Goal: Find specific page/section: Find specific page/section

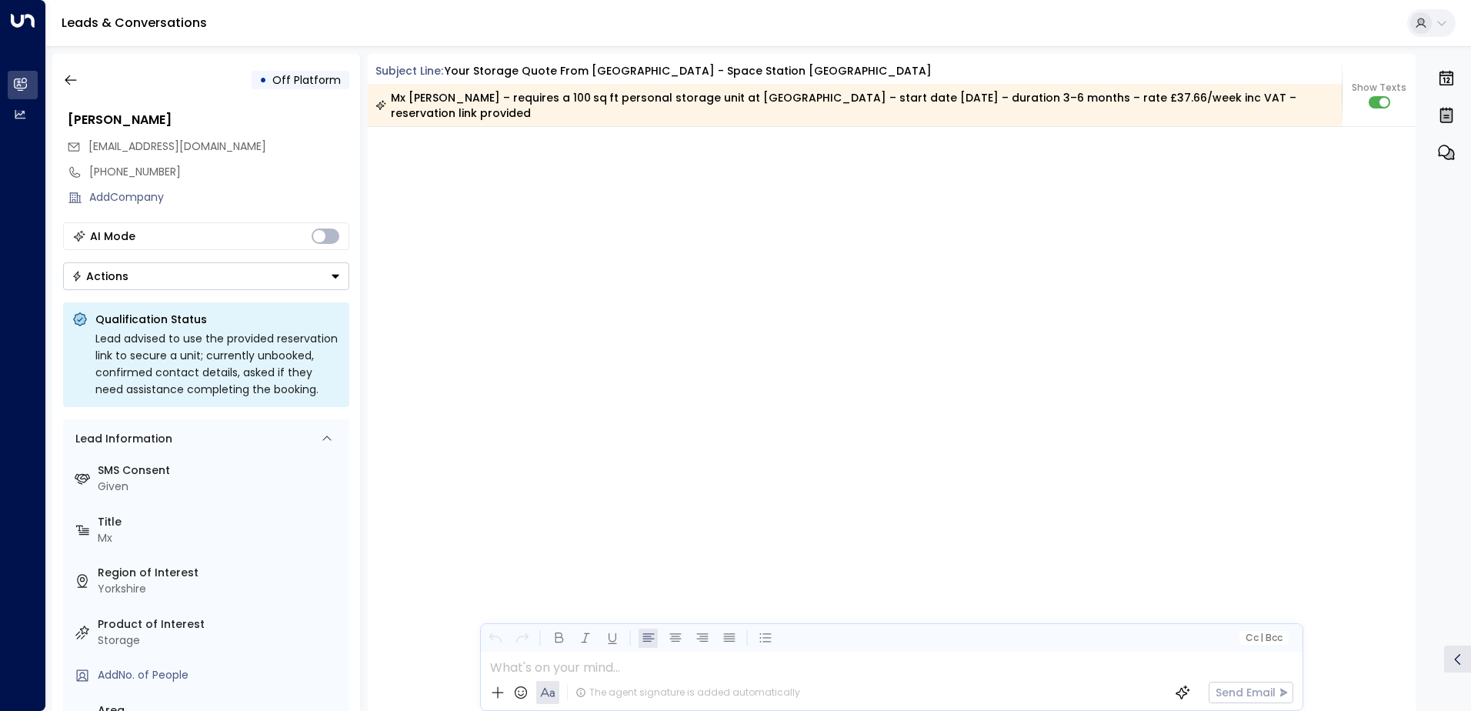
click at [75, 78] on icon "button" at bounding box center [70, 79] width 15 height 15
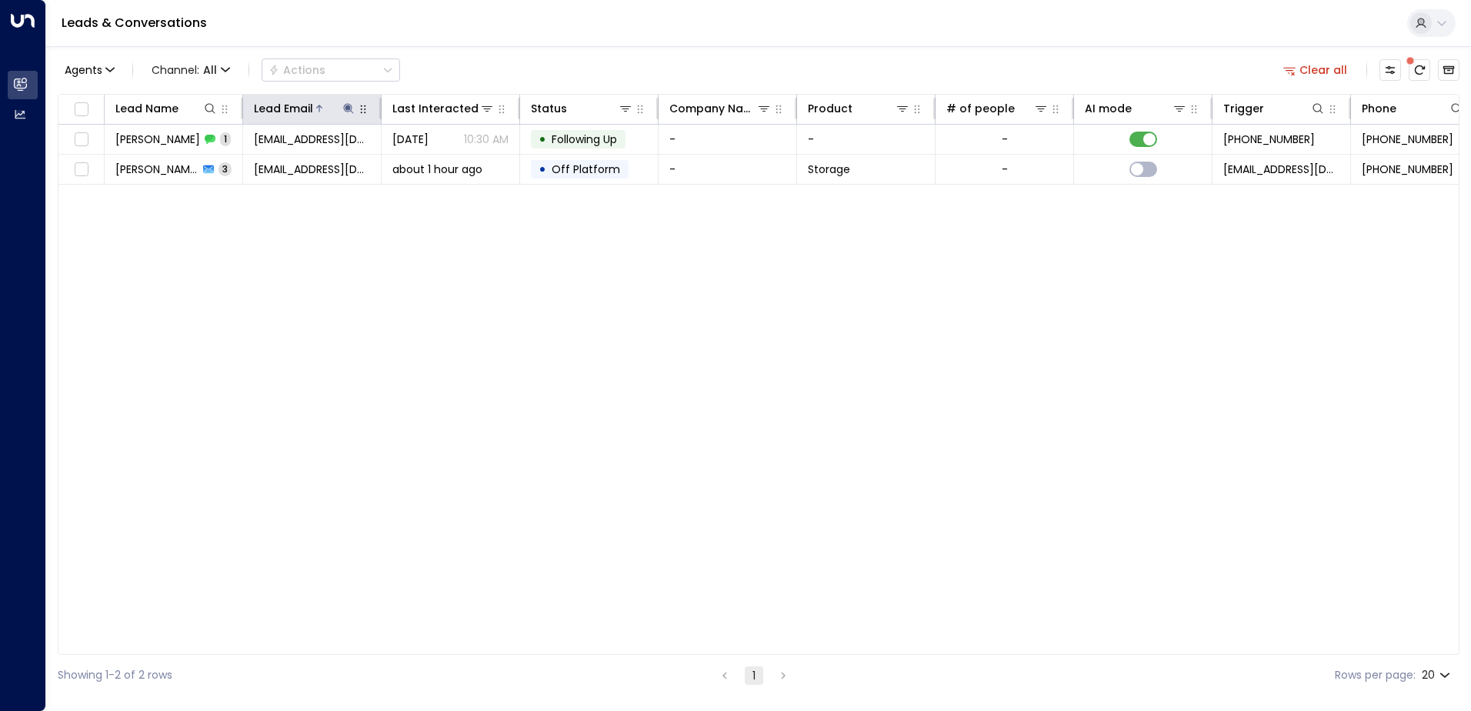
click at [350, 110] on icon at bounding box center [348, 108] width 12 height 12
click at [445, 166] on icon "button" at bounding box center [445, 164] width 10 height 10
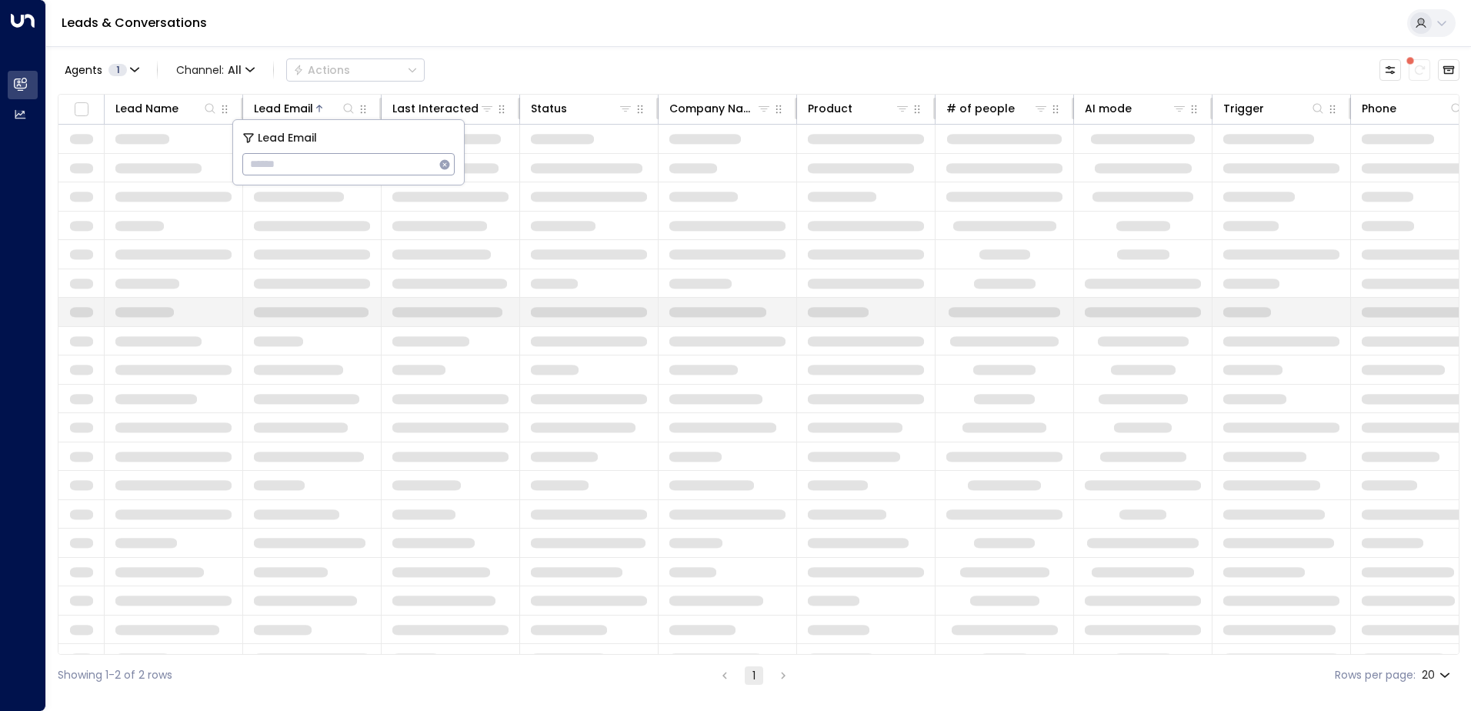
type input "**********"
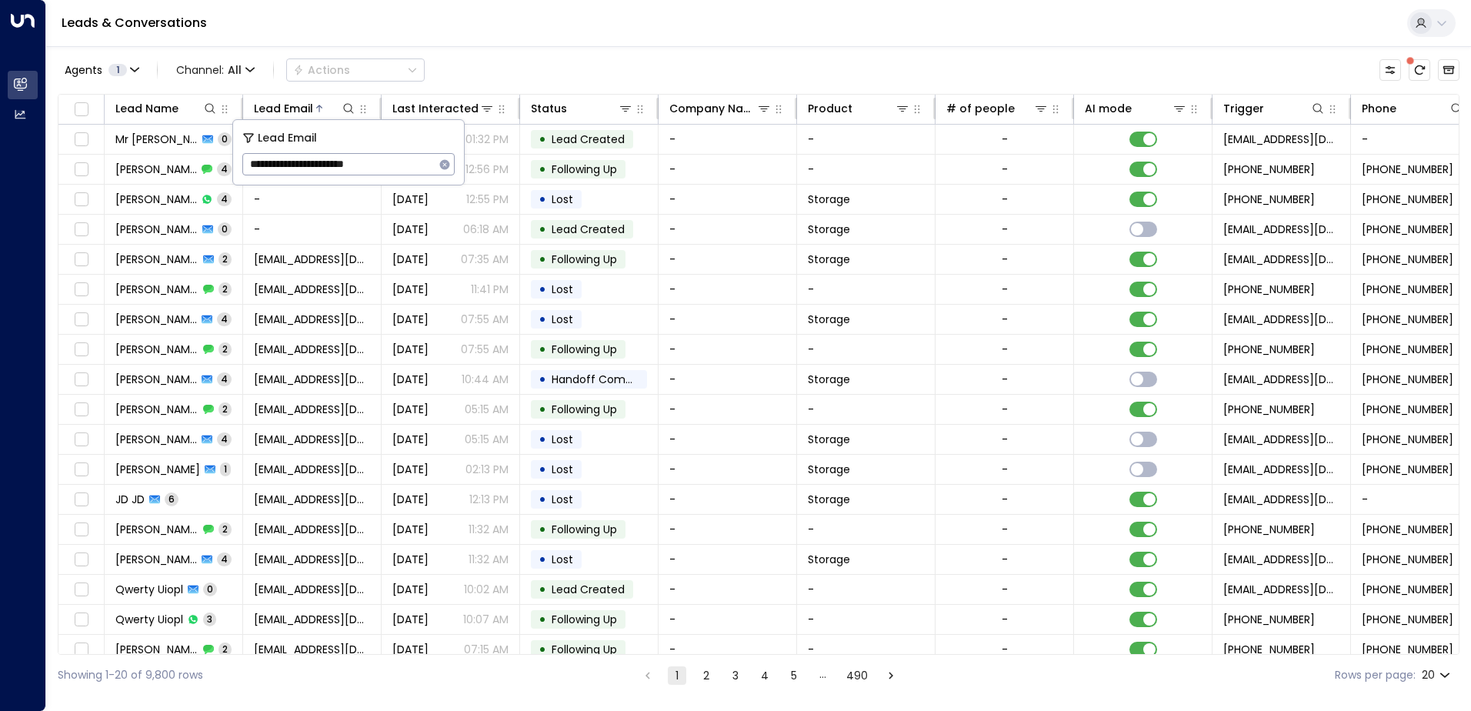
click at [462, 35] on div "Leads & Conversations" at bounding box center [758, 23] width 1425 height 47
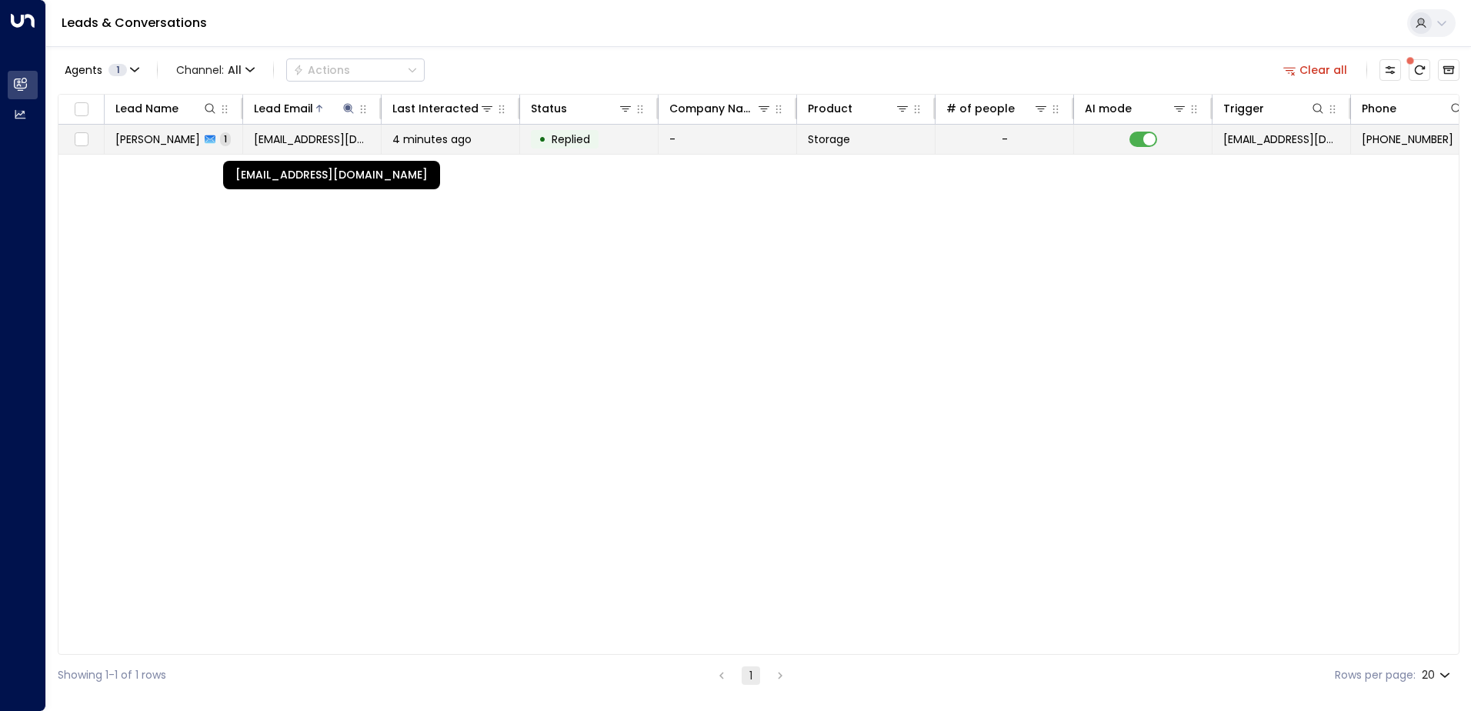
click at [302, 138] on span "[EMAIL_ADDRESS][DOMAIN_NAME]" at bounding box center [312, 139] width 116 height 15
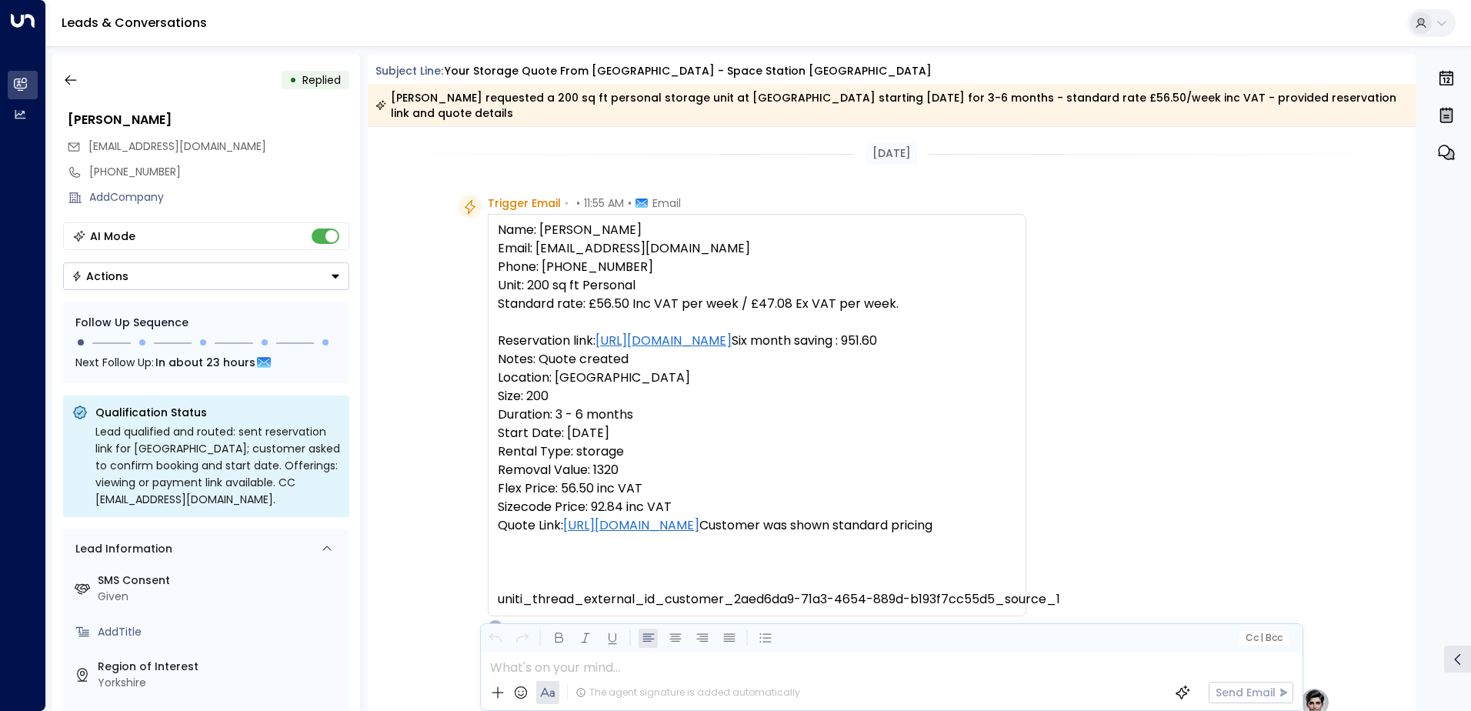
click at [650, 437] on pre "Name: [PERSON_NAME] Email: [EMAIL_ADDRESS][DOMAIN_NAME] Phone: [PHONE_NUMBER] U…" at bounding box center [757, 415] width 518 height 388
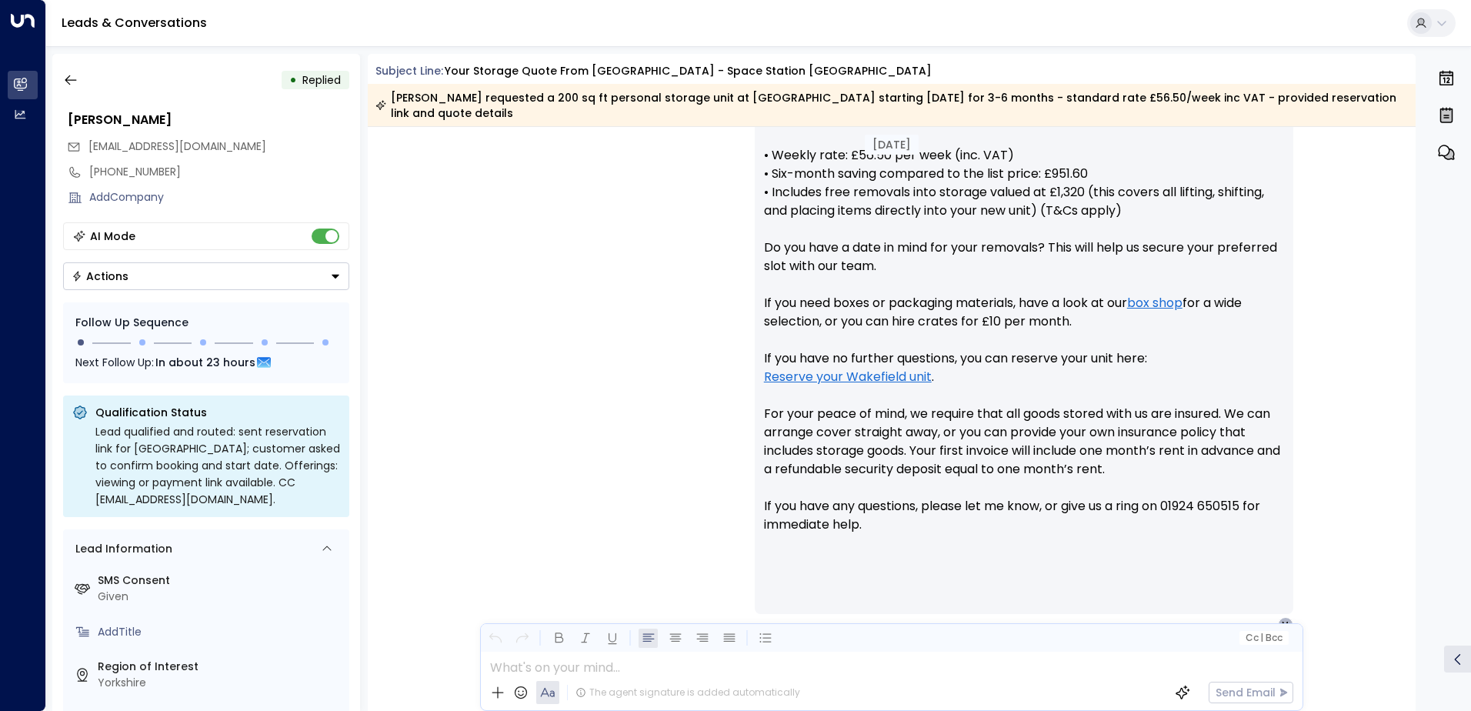
scroll to position [733, 0]
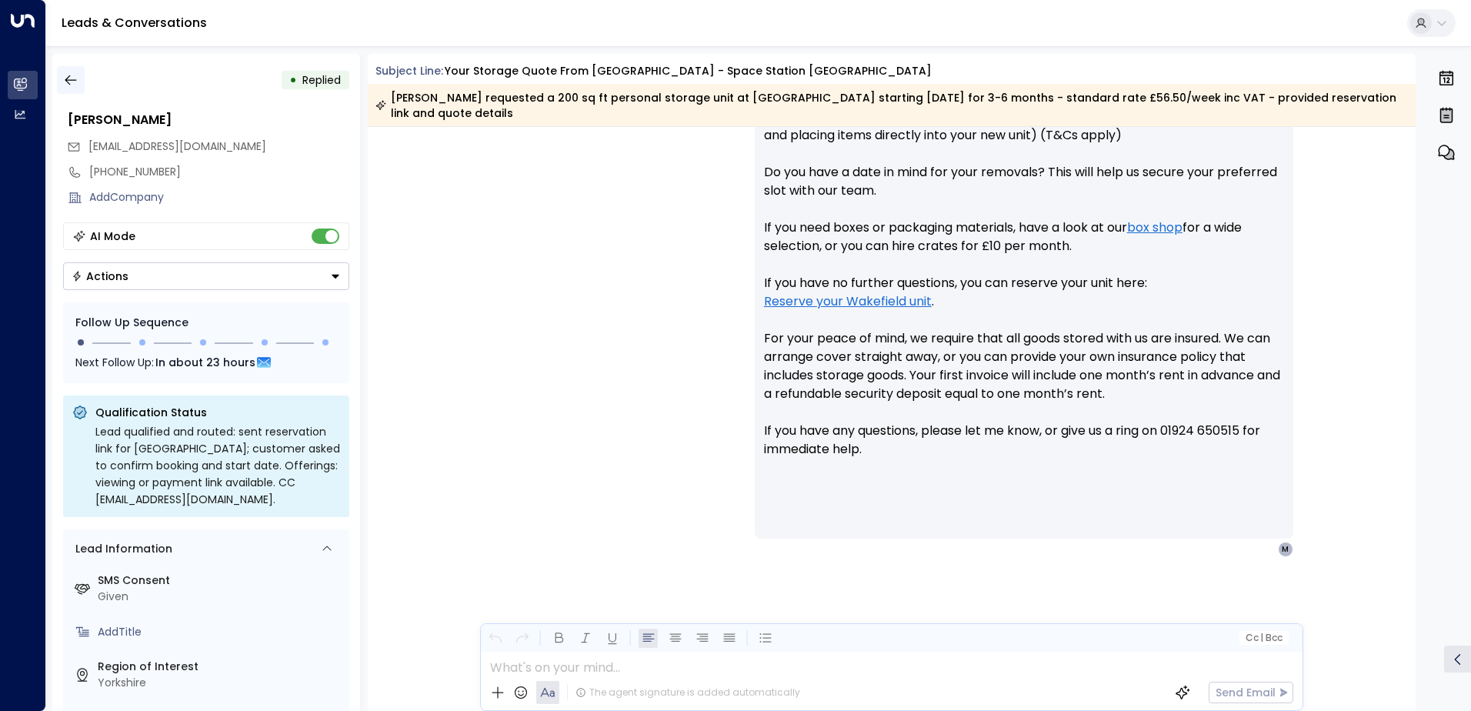
click at [72, 79] on icon "button" at bounding box center [70, 79] width 15 height 15
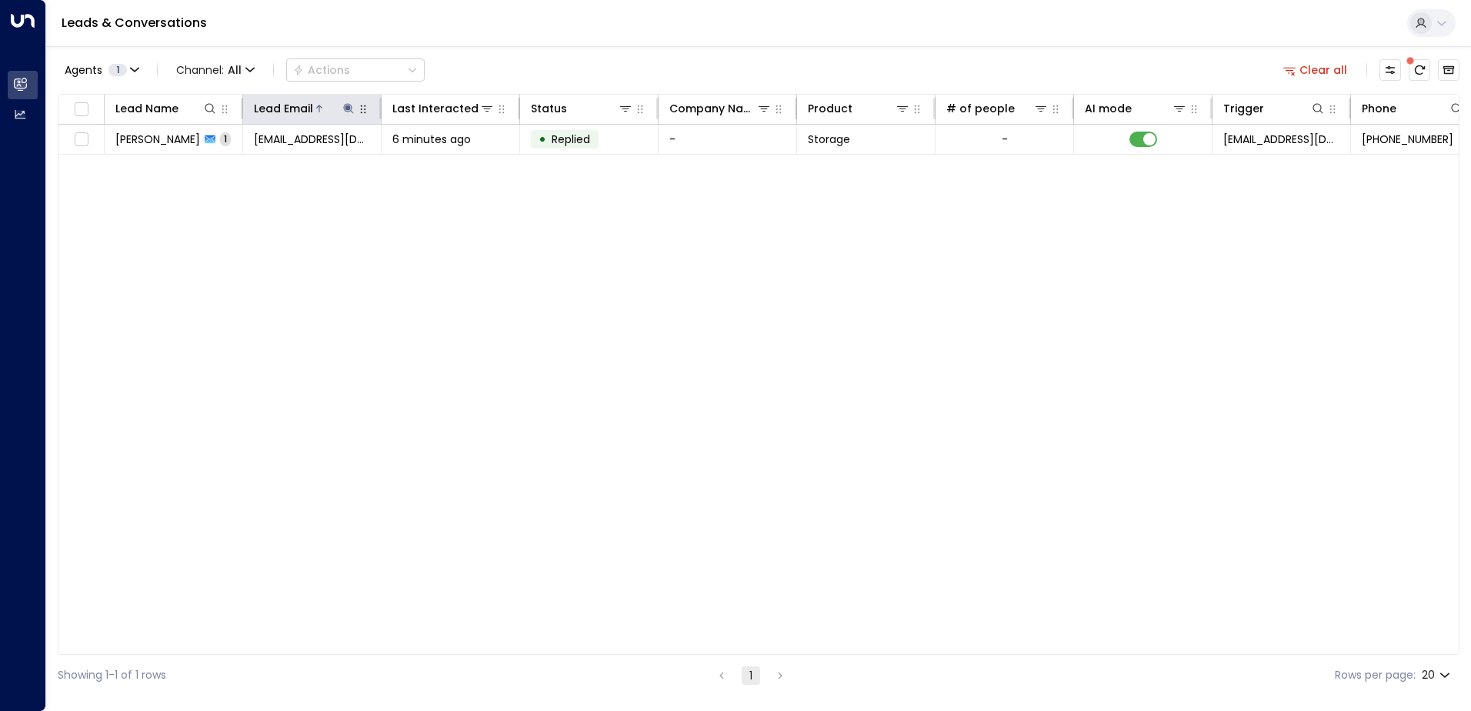
click at [348, 111] on icon at bounding box center [348, 108] width 12 height 12
click at [444, 165] on icon "button" at bounding box center [444, 164] width 12 height 12
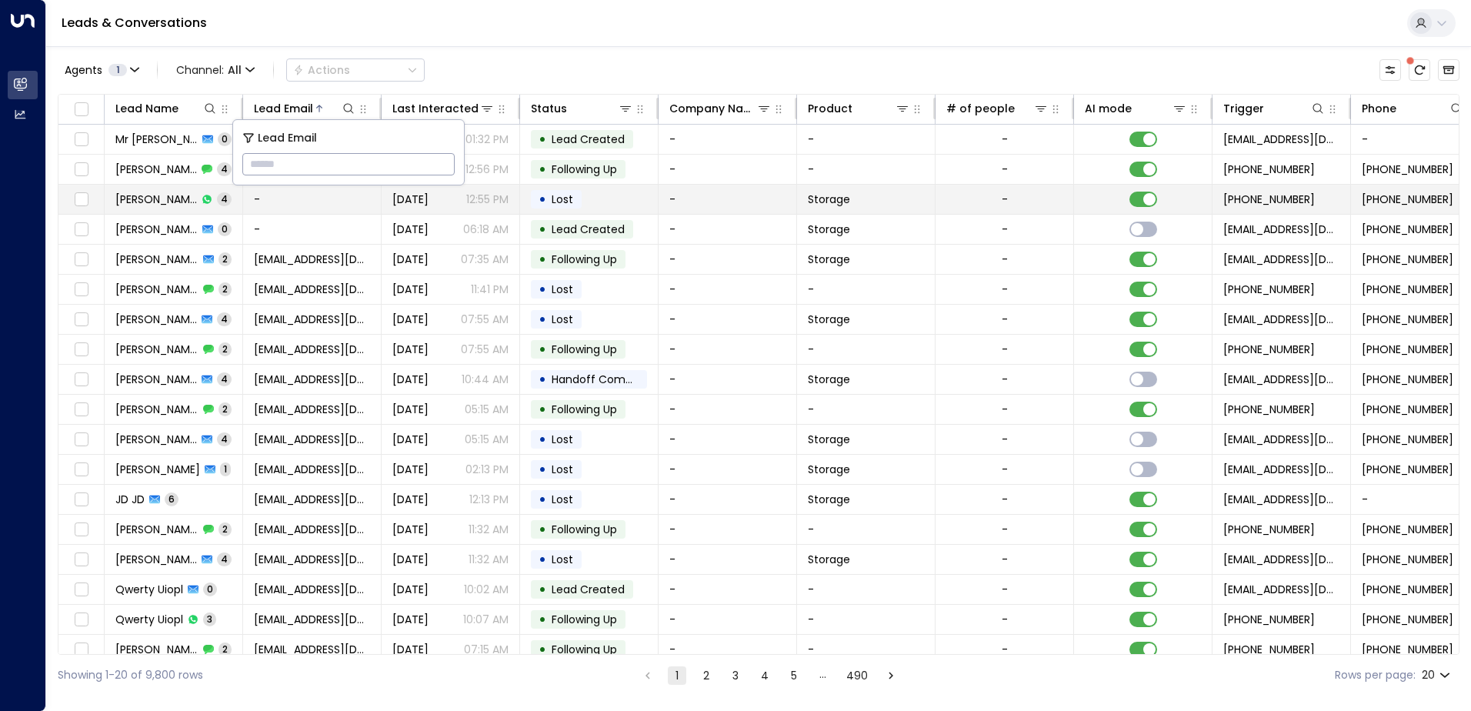
type input "**********"
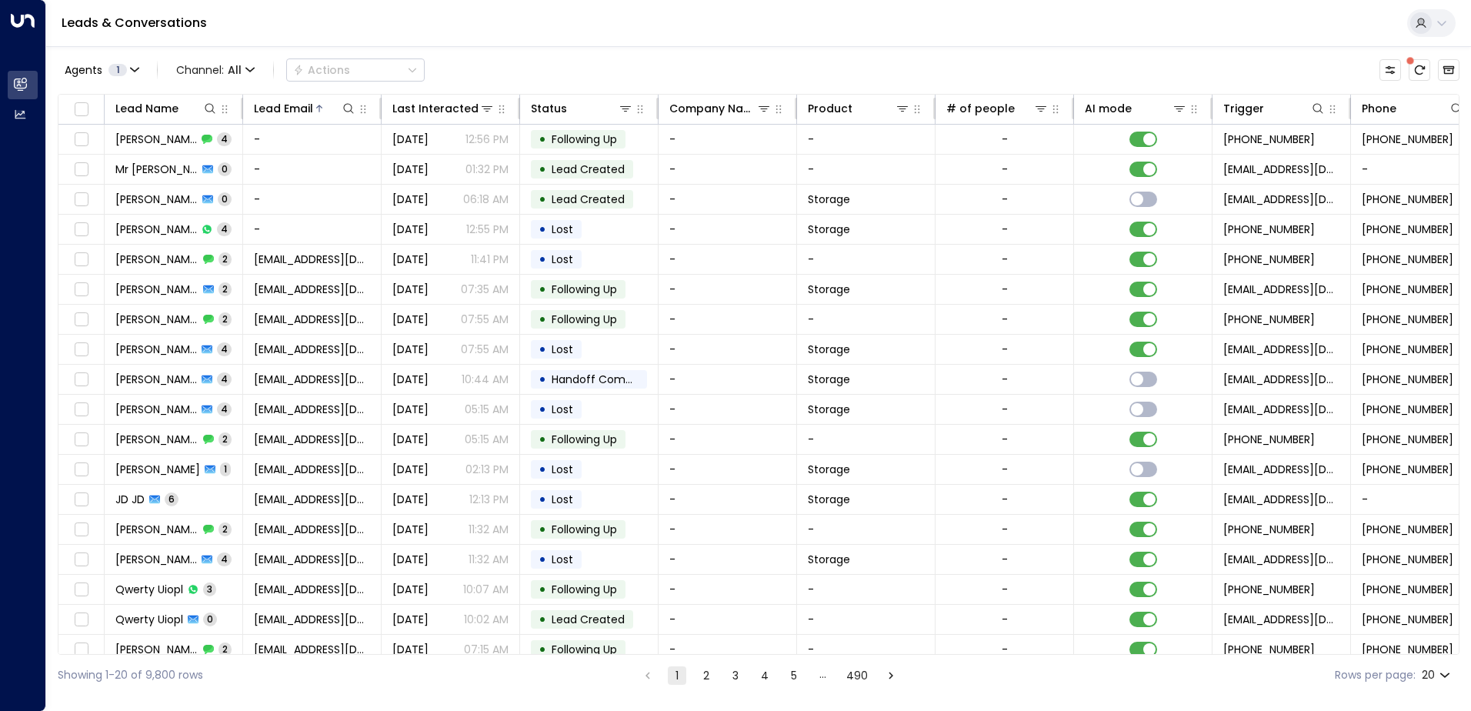
click at [514, 37] on div "Leads & Conversations" at bounding box center [758, 23] width 1425 height 47
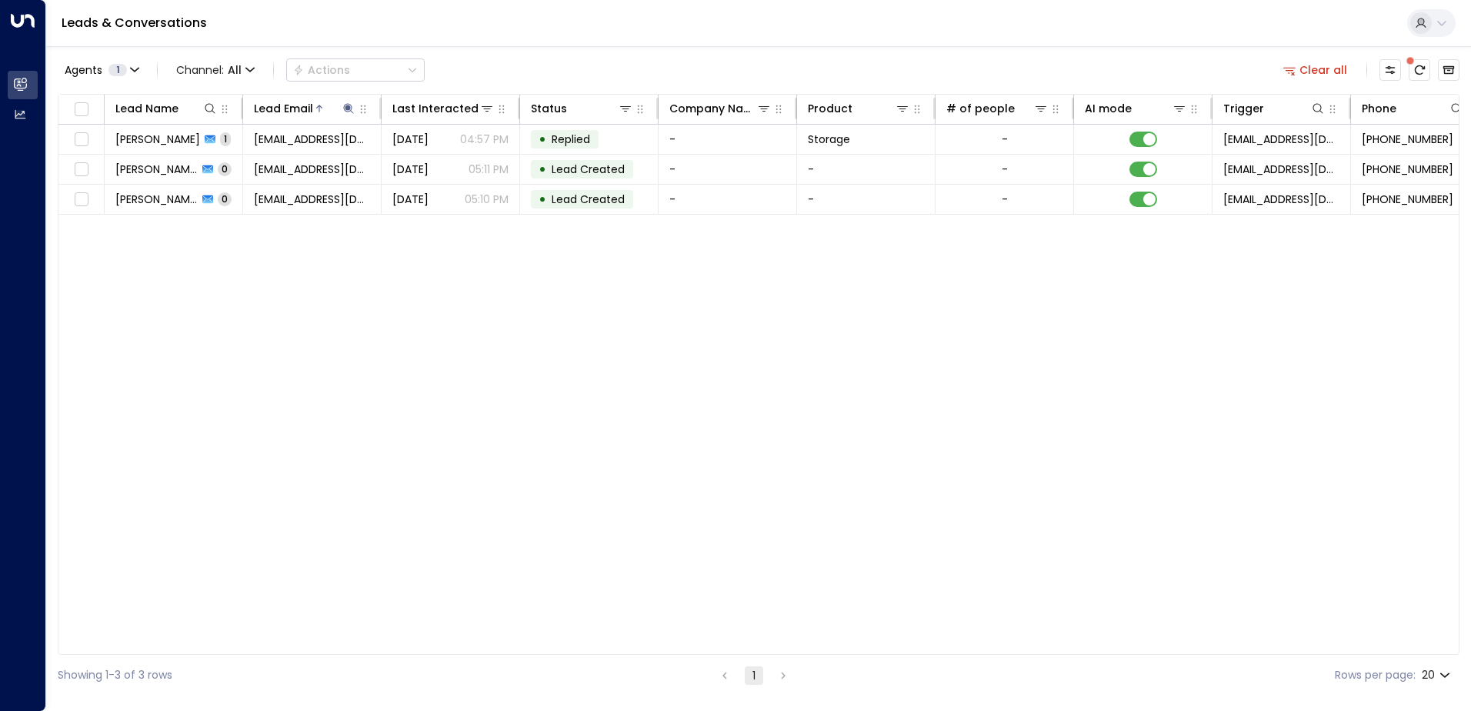
click at [282, 314] on div "Lead Name Lead Email Last Interacted Status Company Name Product # of people AI…" at bounding box center [759, 374] width 1402 height 561
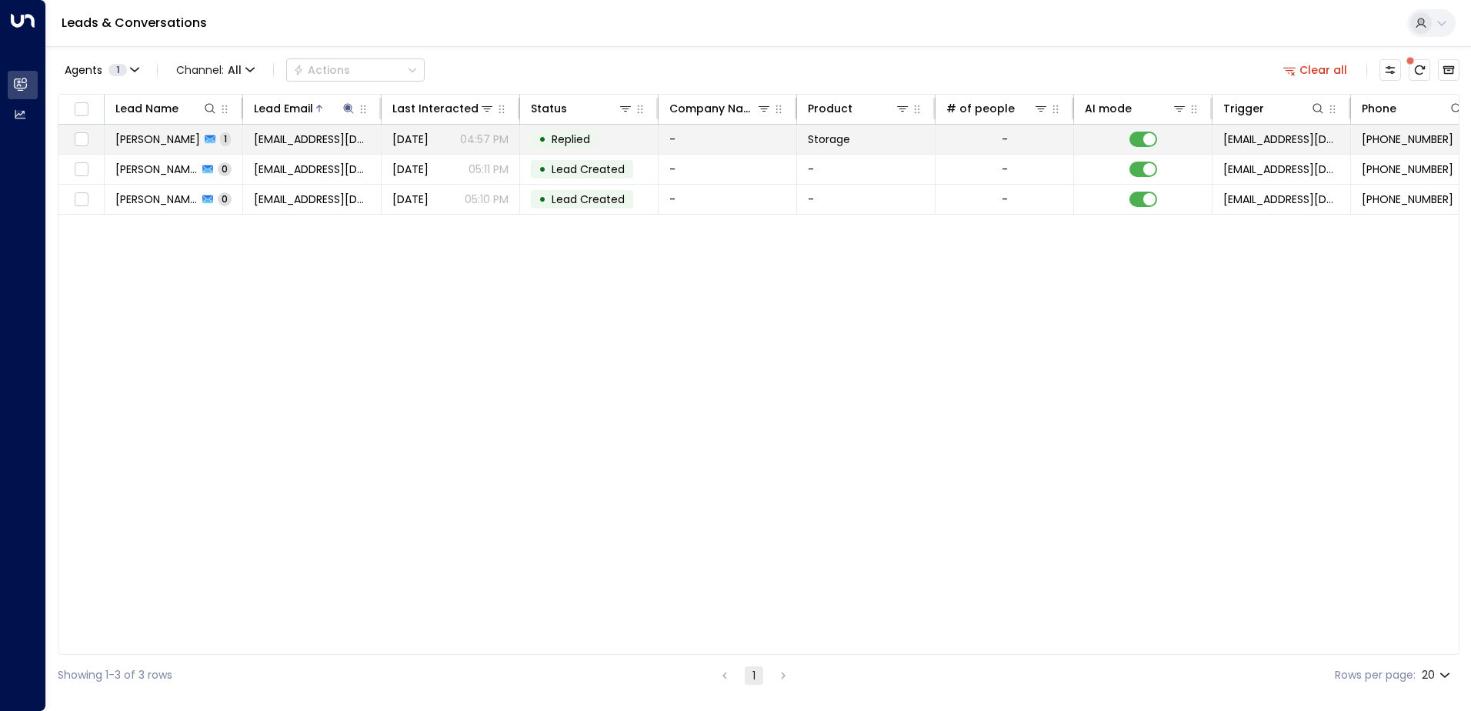
click at [165, 139] on span "[PERSON_NAME]" at bounding box center [157, 139] width 85 height 15
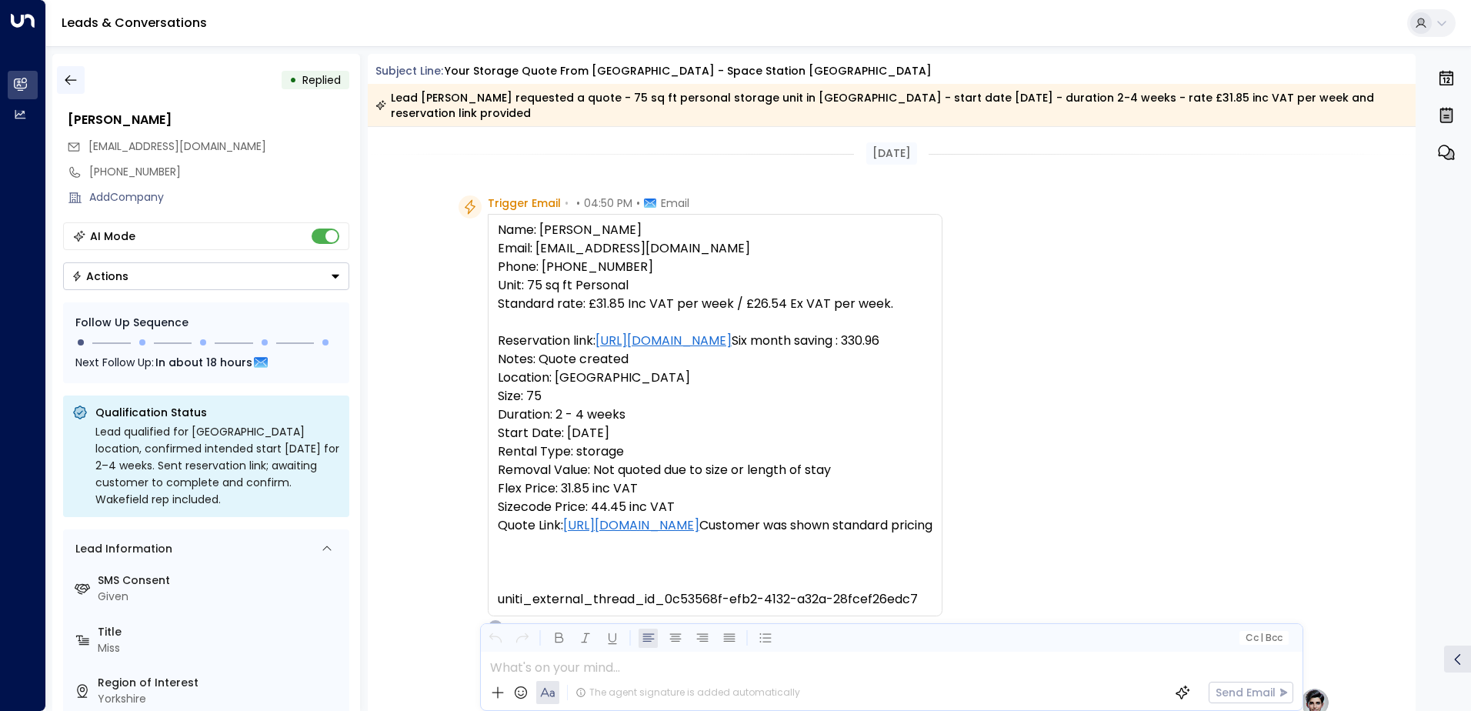
click at [67, 80] on icon "button" at bounding box center [71, 80] width 12 height 10
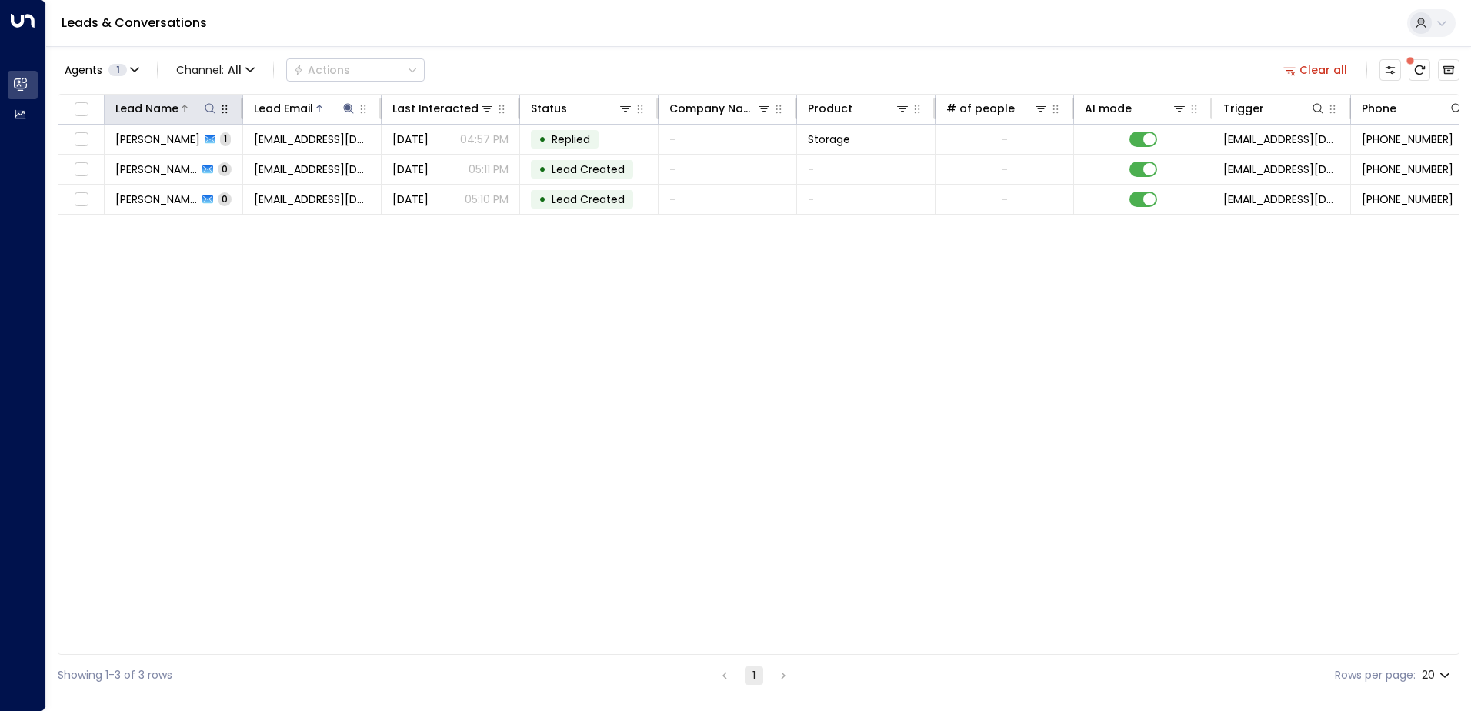
click at [206, 111] on icon at bounding box center [210, 108] width 12 height 12
click at [347, 109] on icon at bounding box center [348, 108] width 10 height 10
click at [442, 166] on icon "button" at bounding box center [445, 164] width 10 height 10
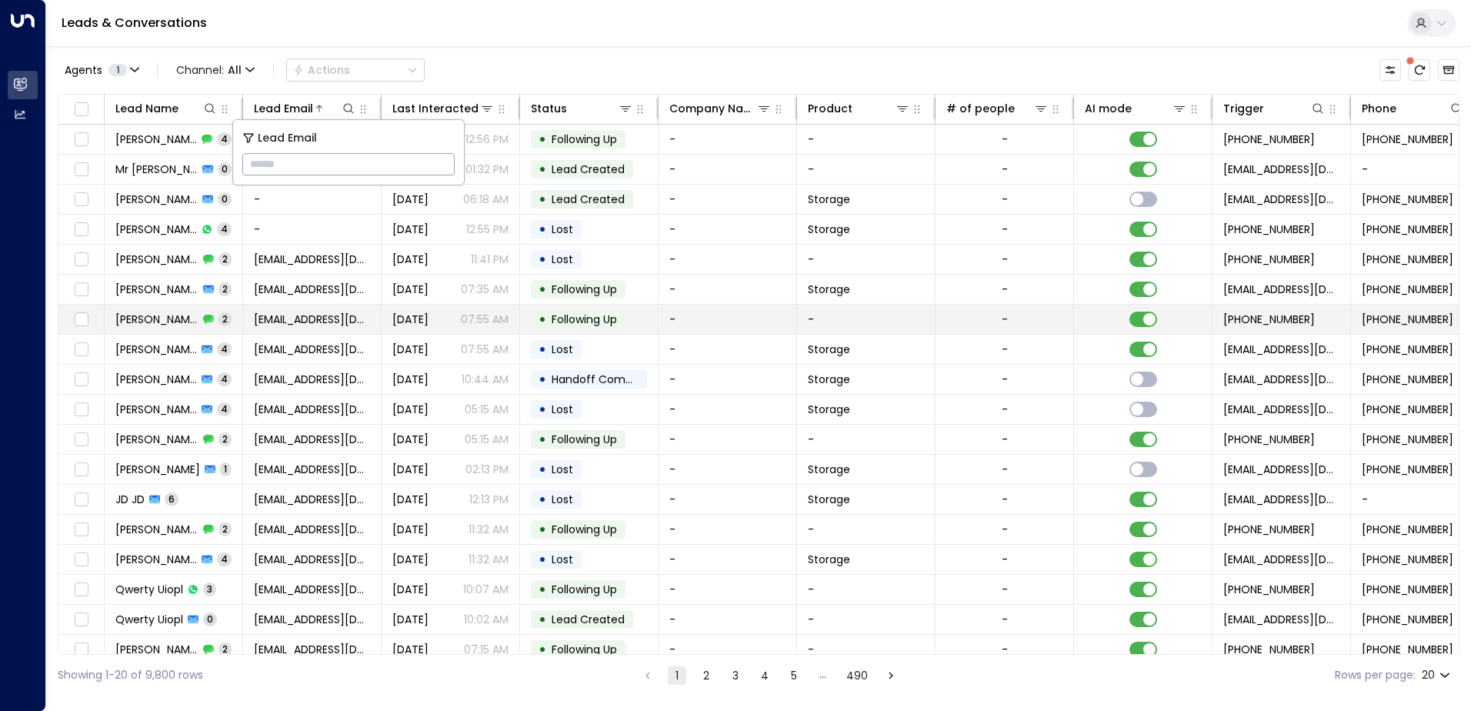
type input "**********"
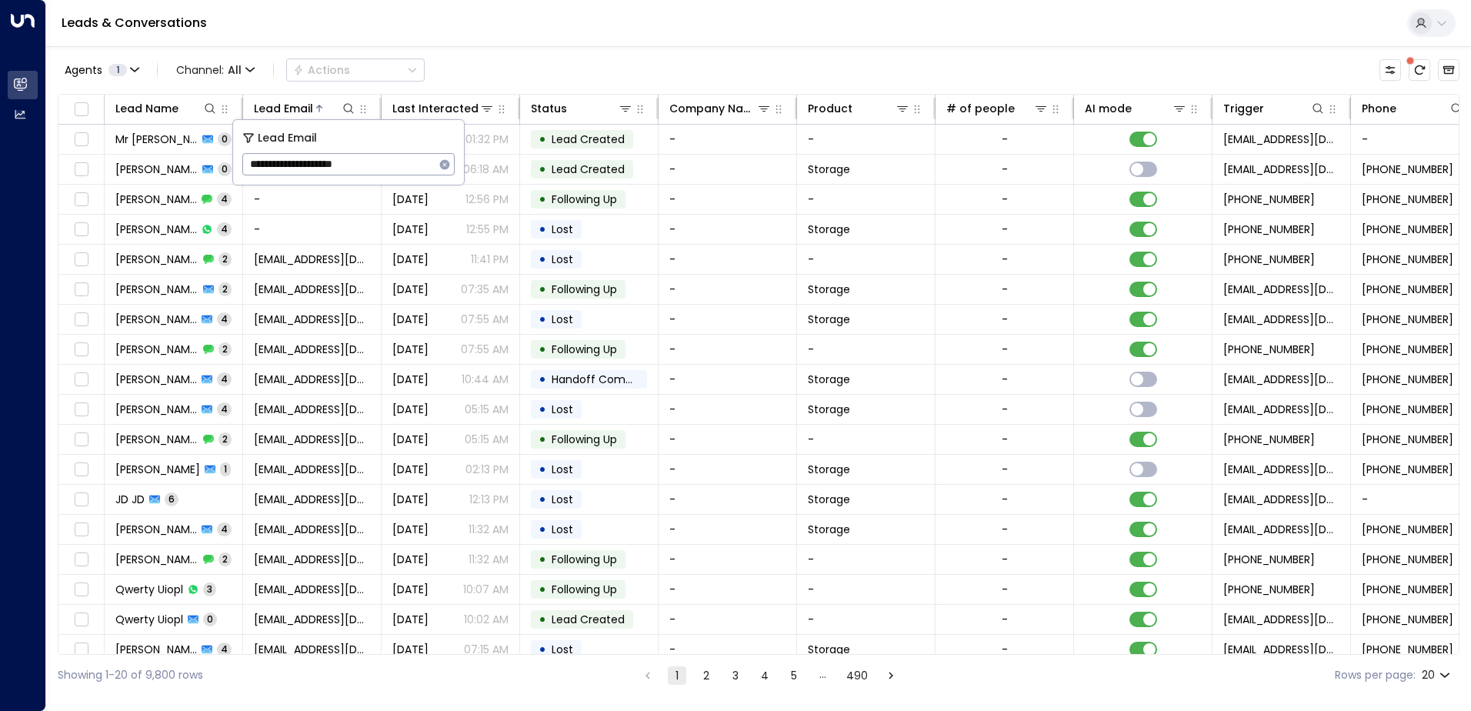
click at [472, 35] on div "Leads & Conversations" at bounding box center [758, 23] width 1425 height 47
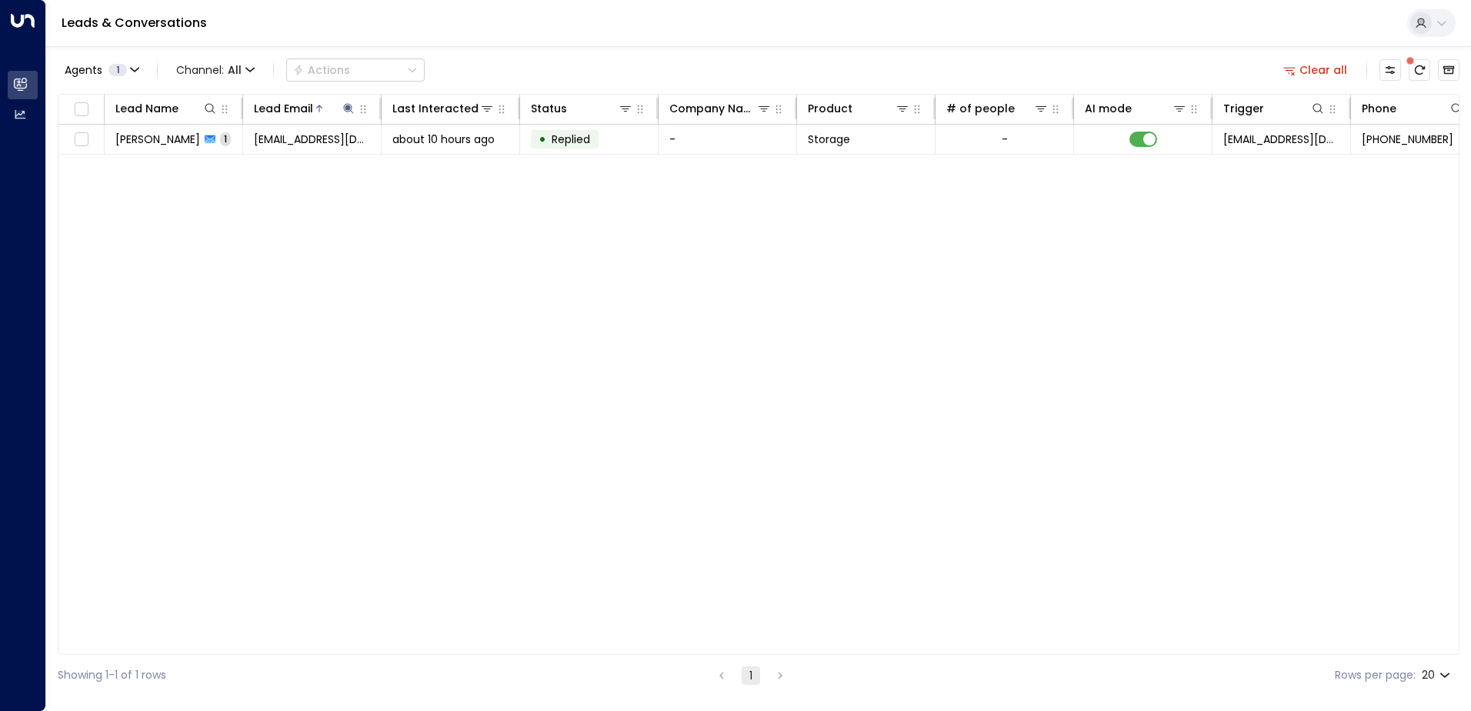
click at [157, 144] on span "[PERSON_NAME]" at bounding box center [157, 139] width 85 height 15
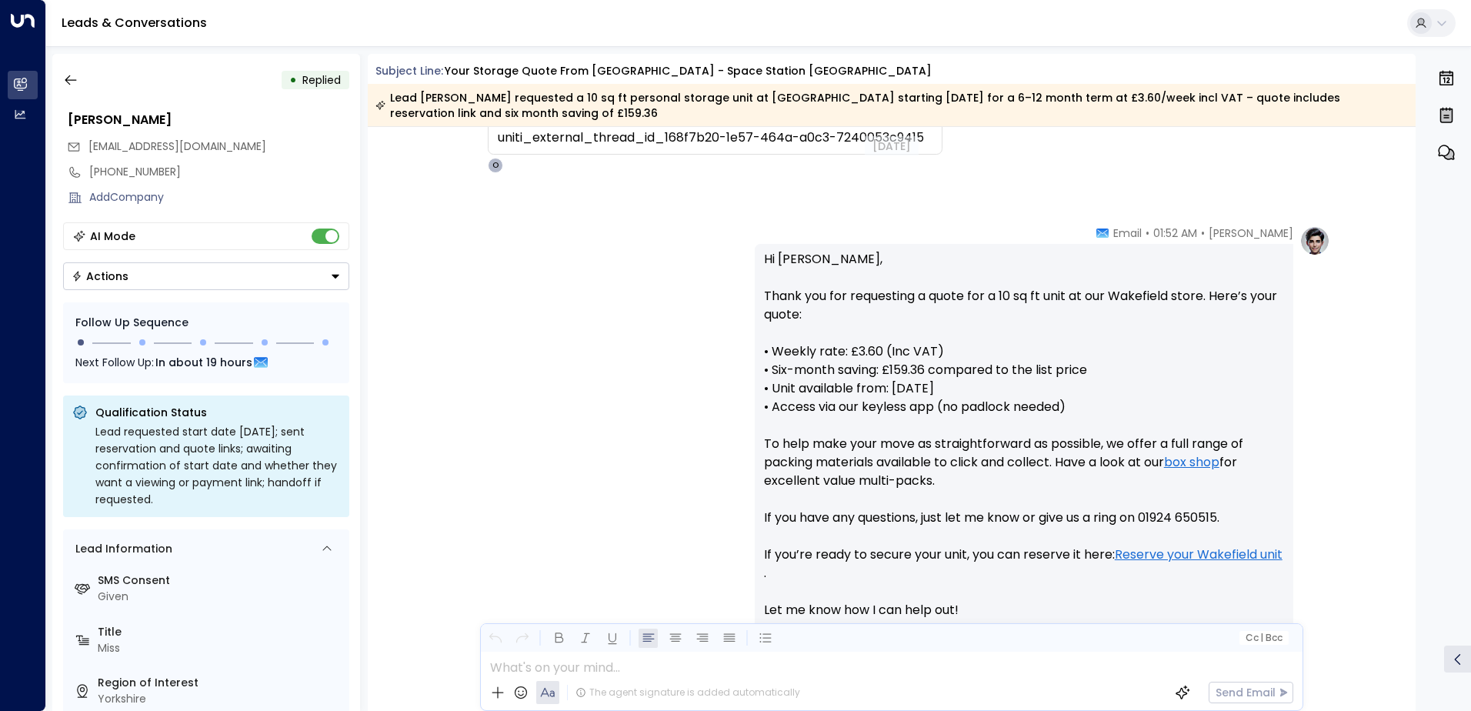
scroll to position [622, 0]
